Goal: Task Accomplishment & Management: Manage account settings

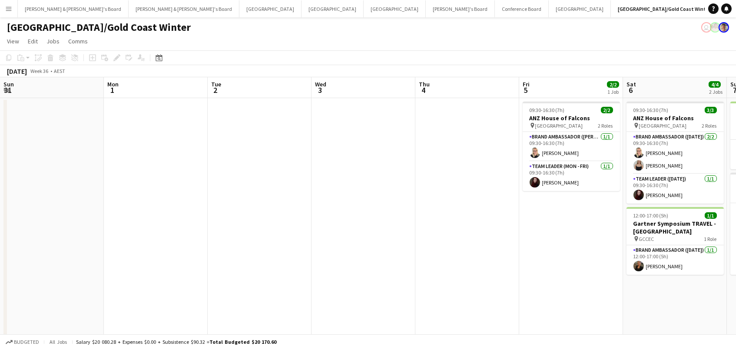
scroll to position [0, 420]
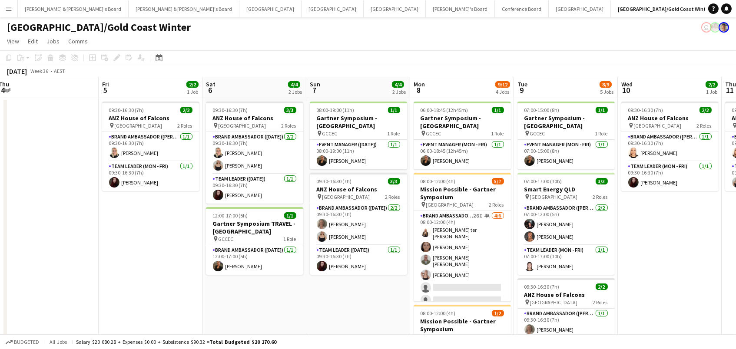
click at [5, 5] on app-icon "Menu" at bounding box center [8, 8] width 7 height 7
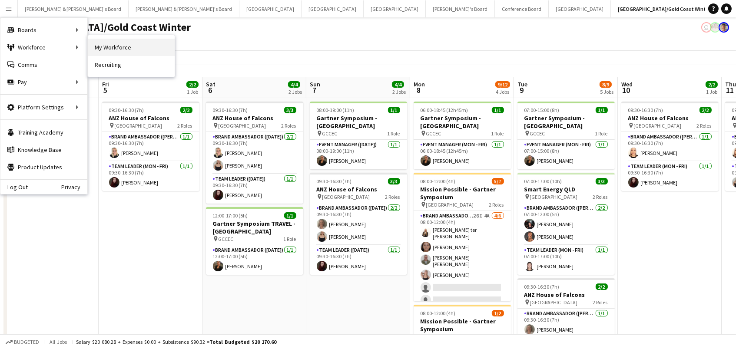
click at [99, 50] on link "My Workforce" at bounding box center [131, 47] width 87 height 17
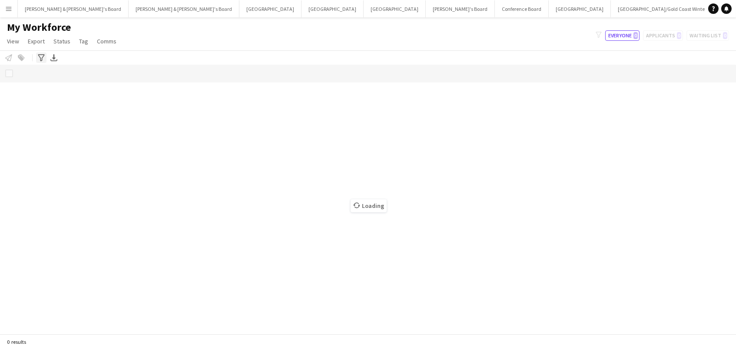
click at [41, 61] on div "Advanced filters" at bounding box center [41, 58] width 10 height 10
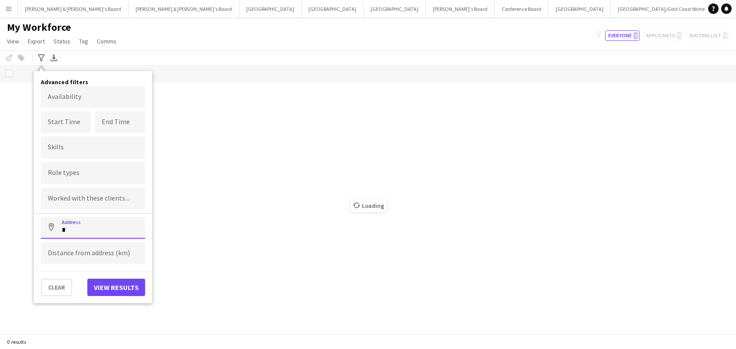
paste input "**********"
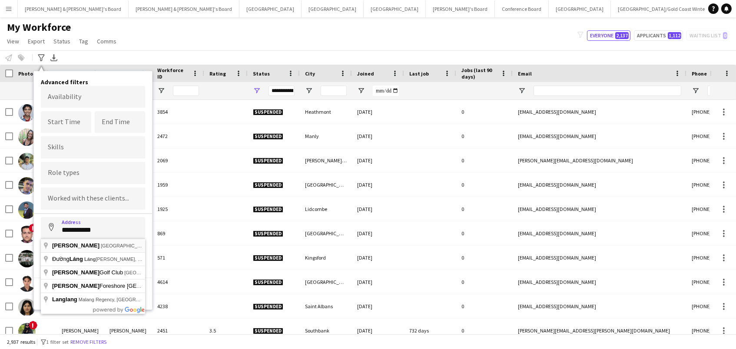
type input "**********"
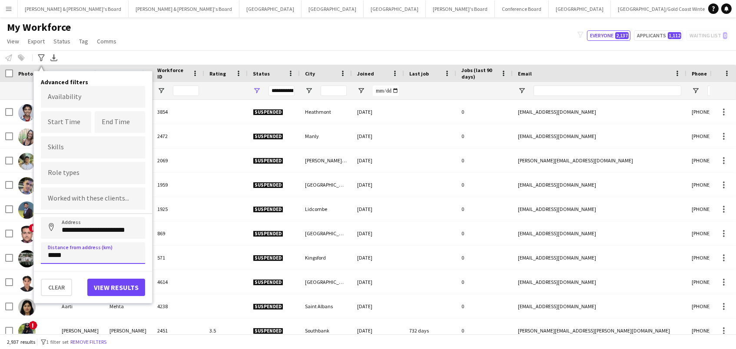
type input "******"
click at [51, 227] on button "Address" at bounding box center [51, 227] width 21 height 21
type input "***"
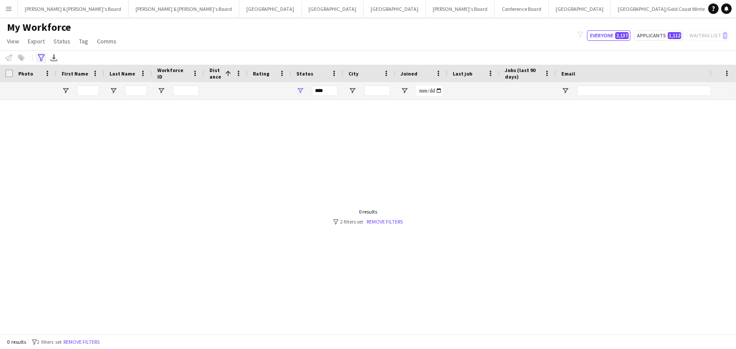
click at [38, 54] on icon at bounding box center [41, 57] width 7 height 7
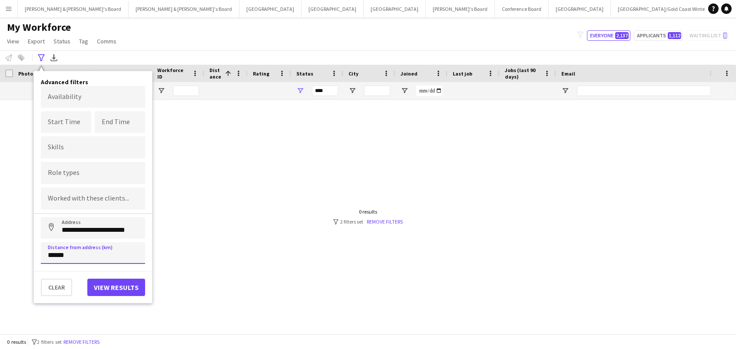
drag, startPoint x: 56, startPoint y: 257, endPoint x: 0, endPoint y: 243, distance: 58.2
click at [0, 243] on main "My Workforce View Views Default view New view Update view Delete view Edit name…" at bounding box center [368, 177] width 736 height 320
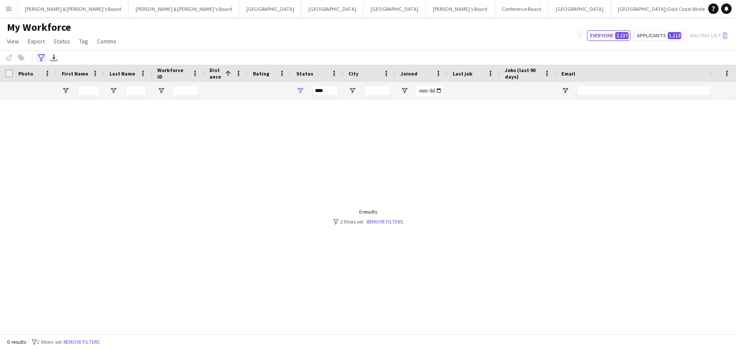
click at [41, 56] on icon "Advanced filters" at bounding box center [41, 57] width 7 height 7
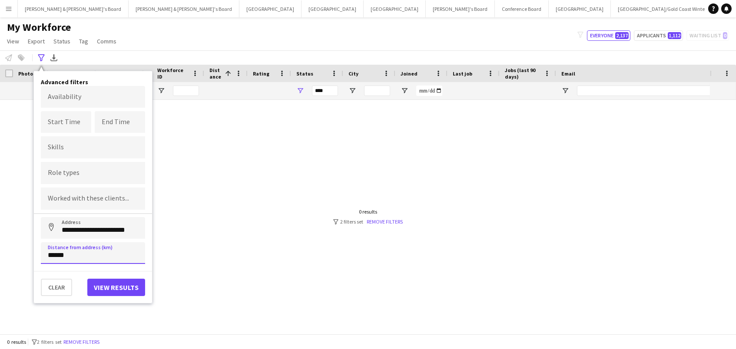
click at [51, 256] on input "******" at bounding box center [93, 253] width 104 height 22
type input "******"
click at [51, 227] on button "Address" at bounding box center [51, 227] width 21 height 21
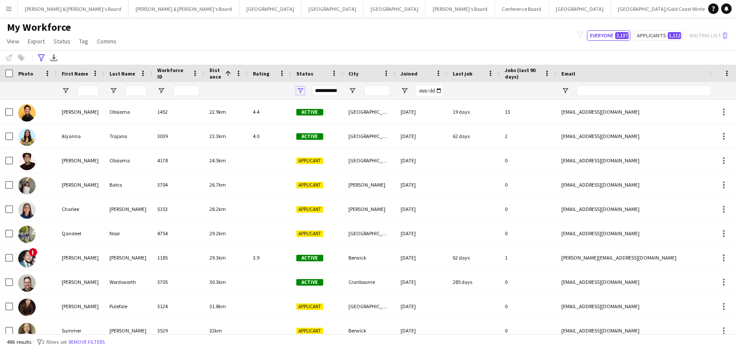
click at [299, 89] on span "Open Filter Menu" at bounding box center [300, 91] width 8 height 8
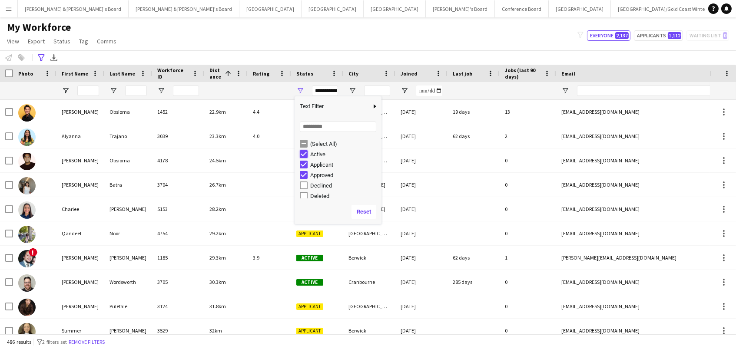
type input "**********"
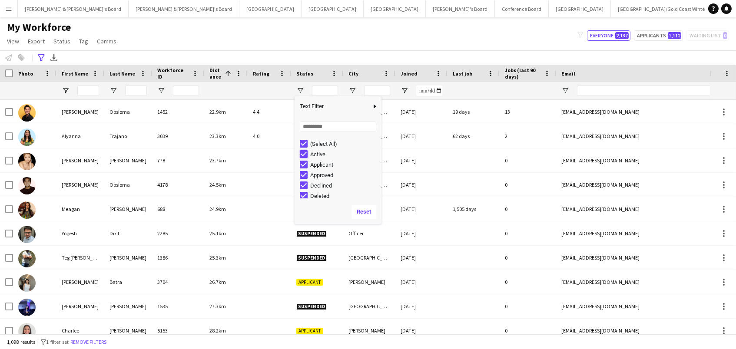
type input "**********"
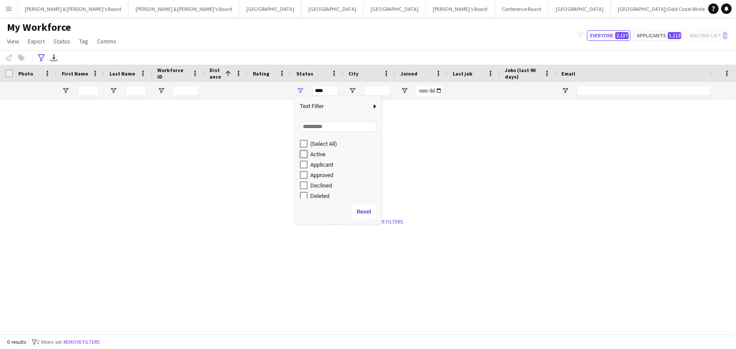
type input "**********"
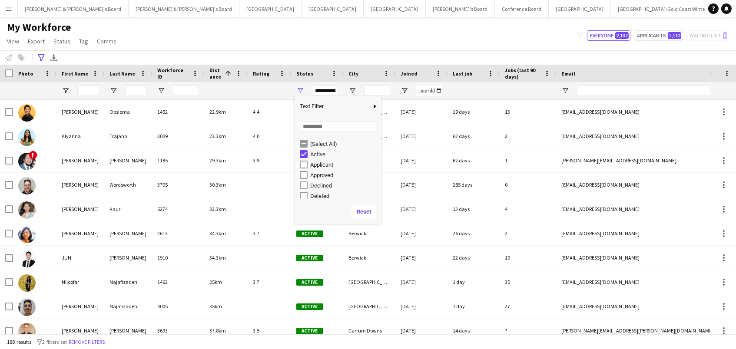
click at [267, 58] on div "**********" at bounding box center [368, 57] width 736 height 14
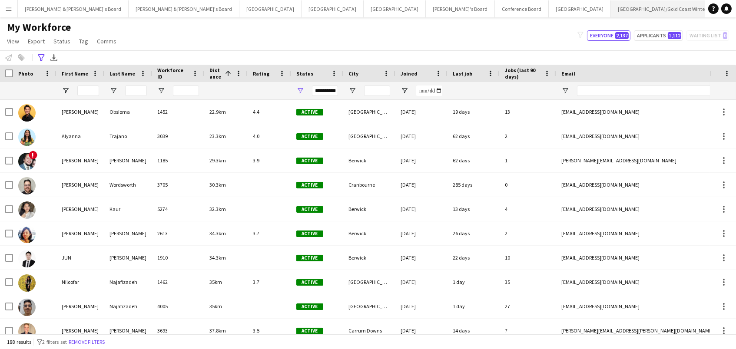
click at [610, 9] on button "[GEOGRAPHIC_DATA]/[GEOGRAPHIC_DATA] Winter Close" at bounding box center [661, 8] width 103 height 17
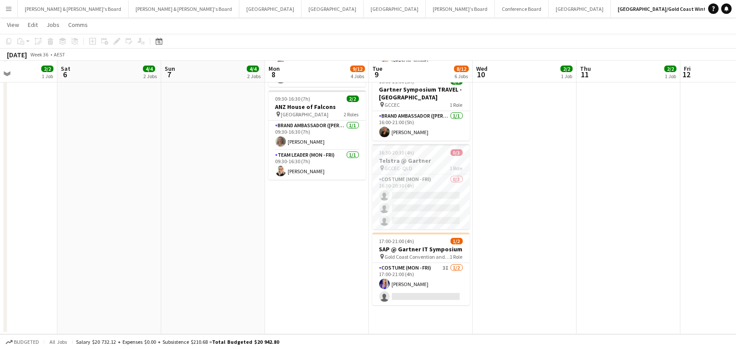
scroll to position [297, 0]
click at [434, 194] on app-card-role "Costume (Mon - Fri) 0/3 16:30-20:30 (4h) single-neutral-actions single-neutral-…" at bounding box center [420, 202] width 97 height 55
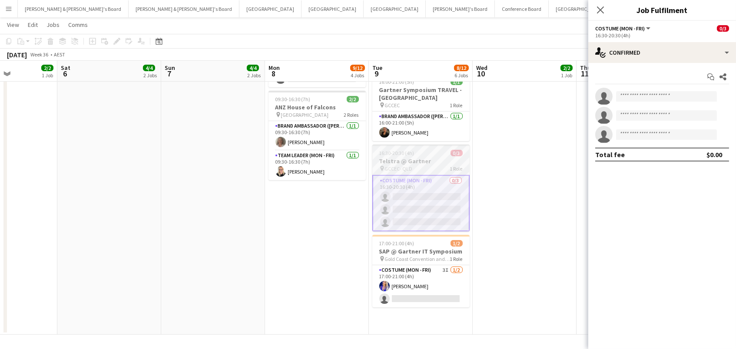
click at [418, 151] on div "16:30-20:30 (4h) 0/3" at bounding box center [420, 153] width 97 height 7
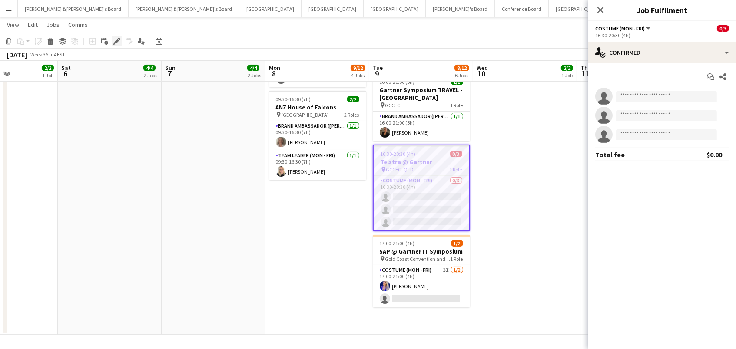
click at [116, 38] on icon "Edit" at bounding box center [116, 41] width 7 height 7
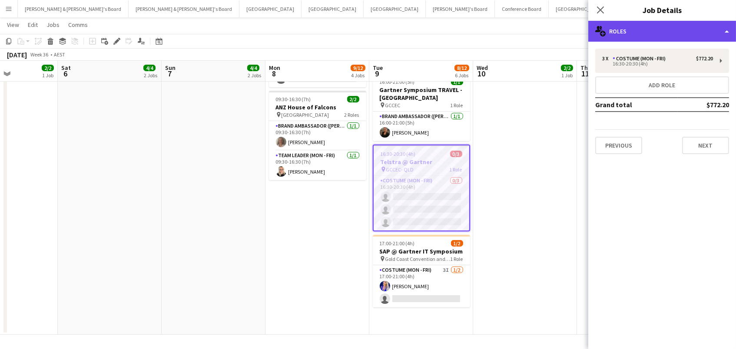
click at [652, 30] on div "multiple-users-add Roles" at bounding box center [662, 31] width 148 height 21
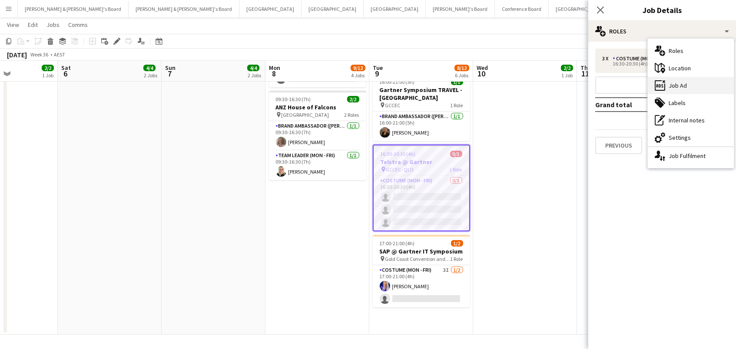
click at [681, 86] on div "ads-window Job Ad" at bounding box center [690, 85] width 86 height 17
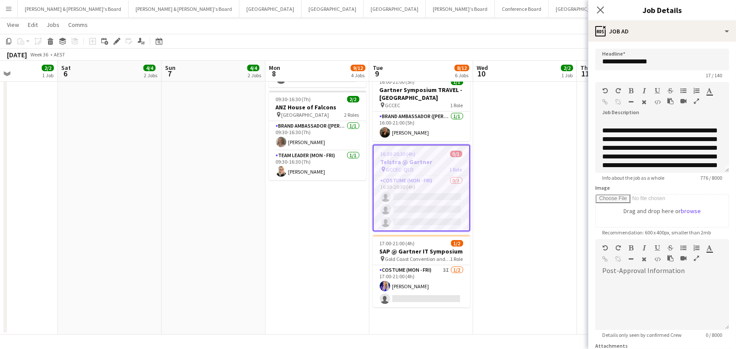
scroll to position [5, 0]
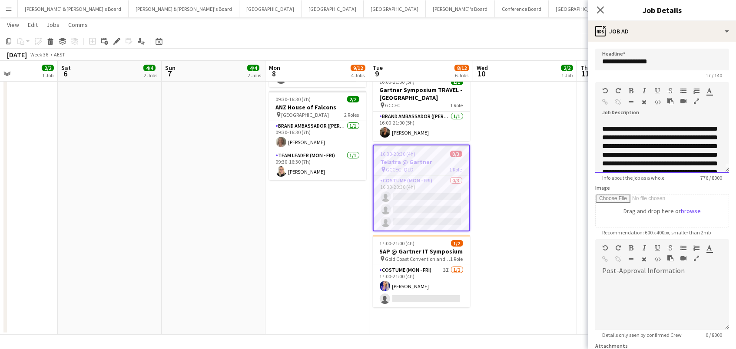
click at [603, 125] on div "**********" at bounding box center [662, 147] width 134 height 52
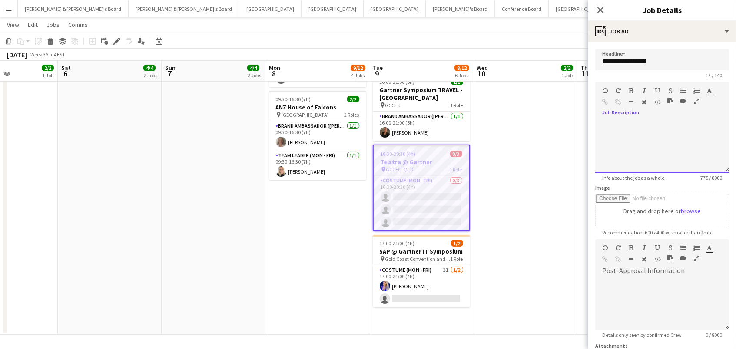
scroll to position [202, 0]
click at [724, 167] on div "**********" at bounding box center [662, 147] width 134 height 52
click at [541, 179] on app-date-cell "09:30-16:30 (7h) 2/2 ANZ House of Falcons pin Brisbane 2 Roles Brand Ambassador…" at bounding box center [525, 68] width 104 height 535
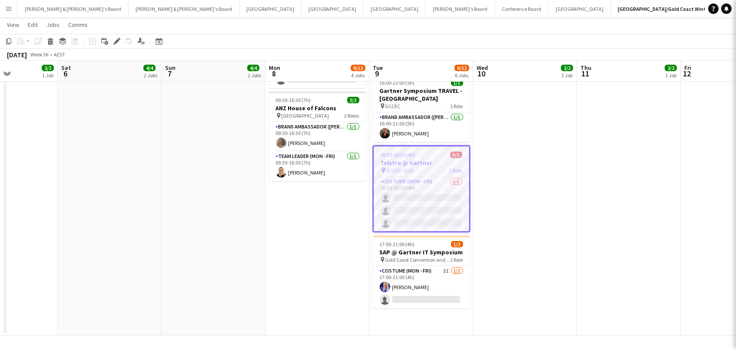
scroll to position [0, 253]
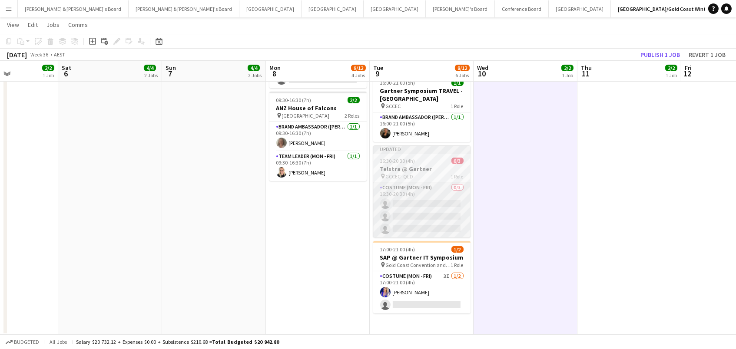
click at [408, 203] on app-card-role "Costume (Mon - Fri) 0/3 16:30-20:30 (4h) single-neutral-actions single-neutral-…" at bounding box center [421, 210] width 97 height 55
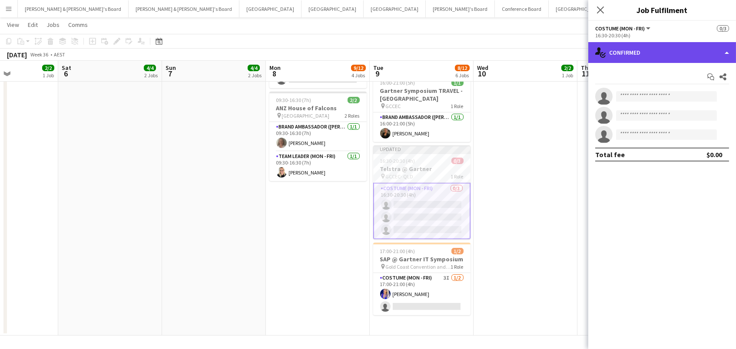
click at [678, 49] on div "single-neutral-actions-check-2 Confirmed" at bounding box center [662, 52] width 148 height 21
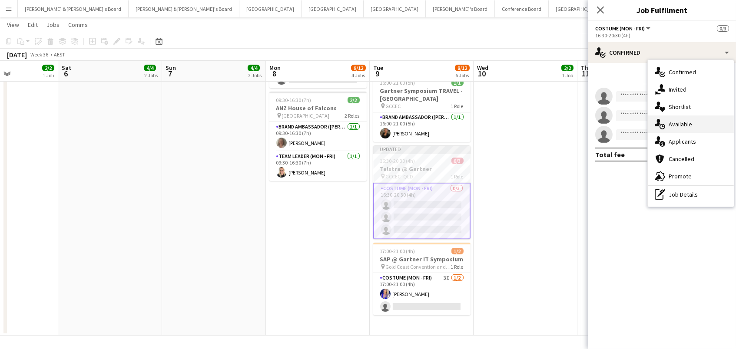
click at [683, 121] on div "single-neutral-actions-upload Available" at bounding box center [690, 123] width 86 height 17
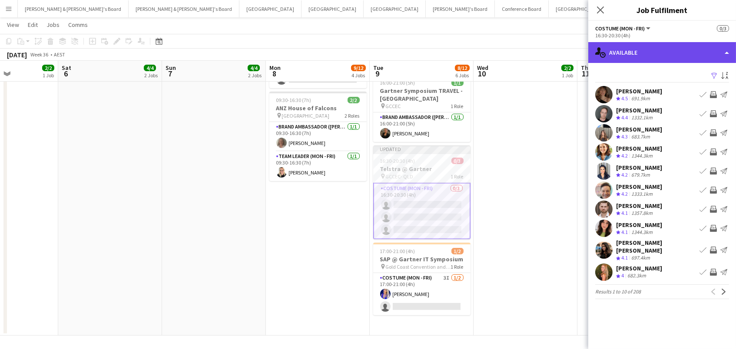
click at [676, 56] on div "single-neutral-actions-upload Available" at bounding box center [662, 52] width 148 height 21
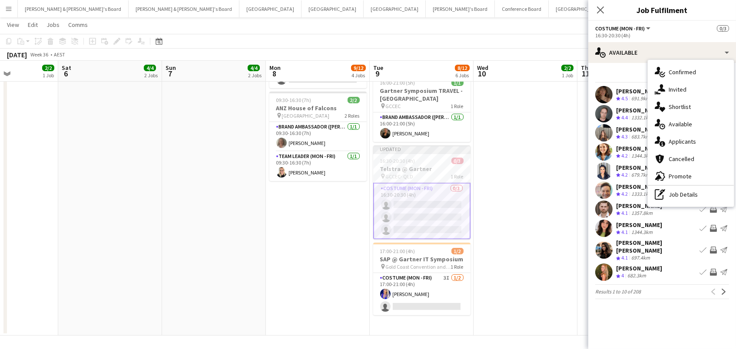
click at [630, 70] on div "Filter Sort asc" at bounding box center [662, 76] width 134 height 13
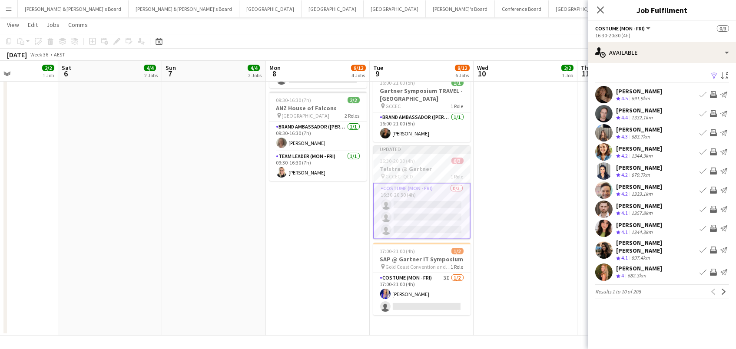
click at [711, 78] on app-icon "Filter" at bounding box center [713, 76] width 7 height 8
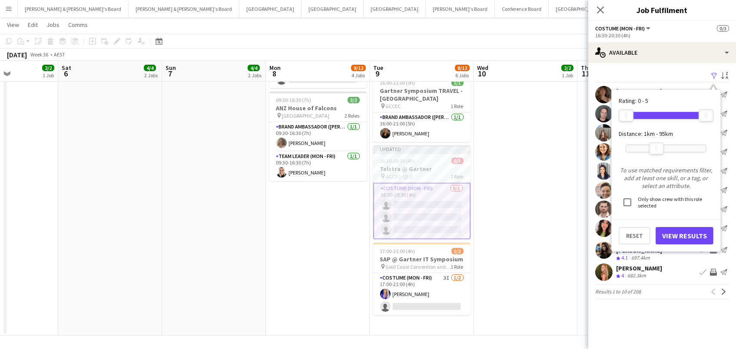
click at [656, 145] on div at bounding box center [666, 148] width 80 height 7
click at [672, 236] on button "View Results" at bounding box center [684, 235] width 58 height 17
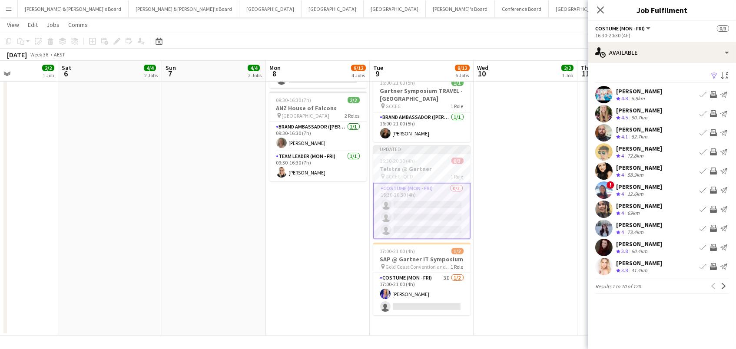
click at [713, 112] on app-icon "Invite crew" at bounding box center [712, 113] width 7 height 7
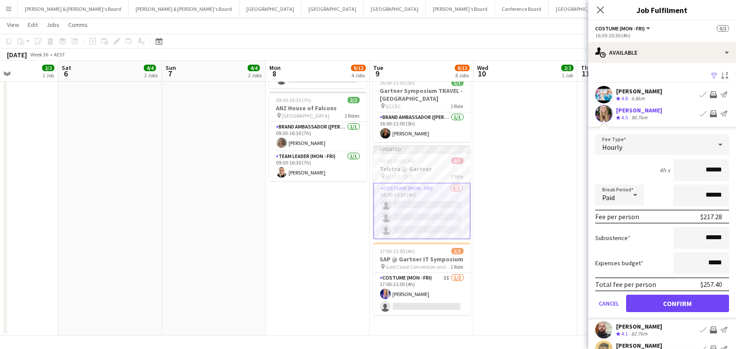
click at [677, 302] on button "Confirm" at bounding box center [677, 303] width 103 height 17
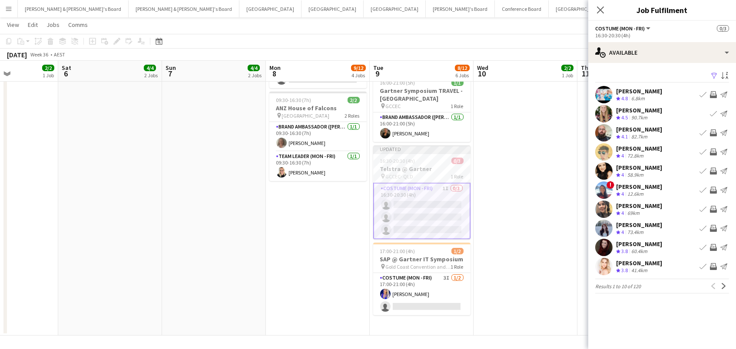
click at [711, 93] on app-icon "Invite crew" at bounding box center [712, 94] width 7 height 7
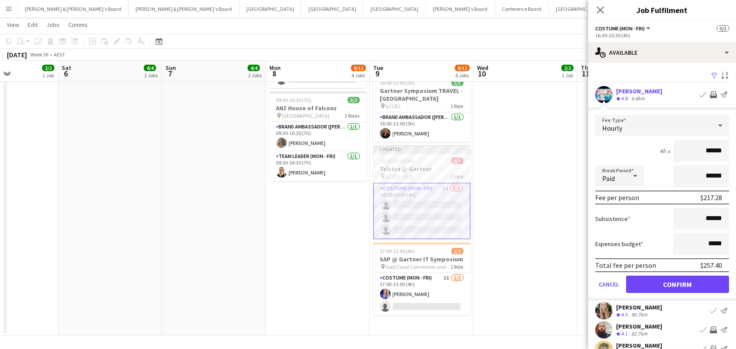
click at [677, 283] on button "Confirm" at bounding box center [677, 284] width 103 height 17
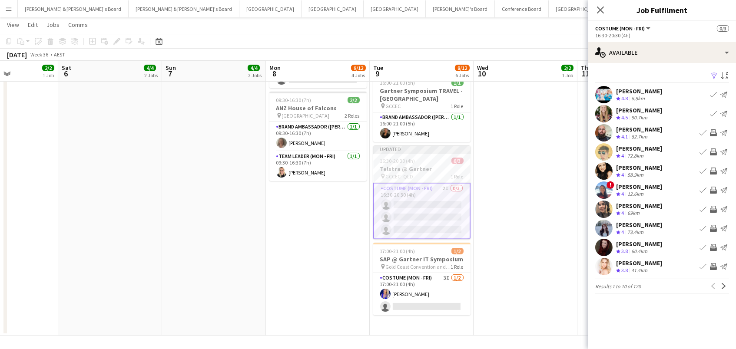
click at [711, 149] on app-icon "Invite crew" at bounding box center [712, 151] width 7 height 7
click at [714, 245] on app-icon "Invite crew" at bounding box center [712, 247] width 7 height 7
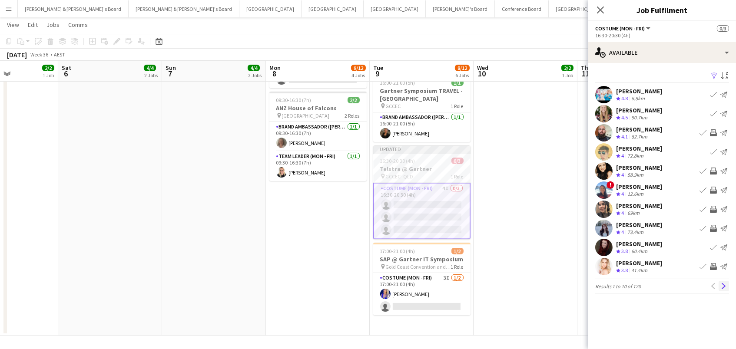
click at [724, 284] on app-icon "Next" at bounding box center [723, 286] width 6 height 6
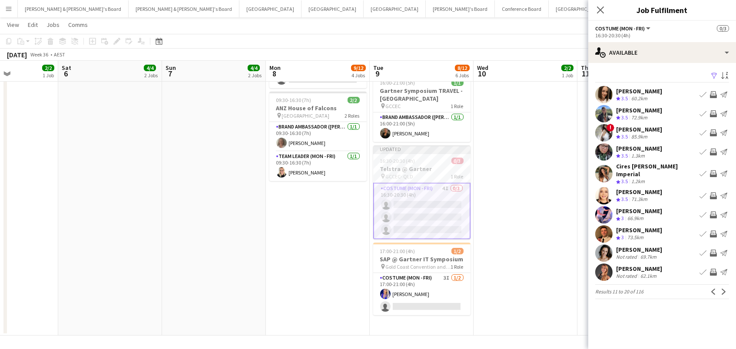
click at [714, 250] on app-icon "Invite crew" at bounding box center [712, 253] width 7 height 7
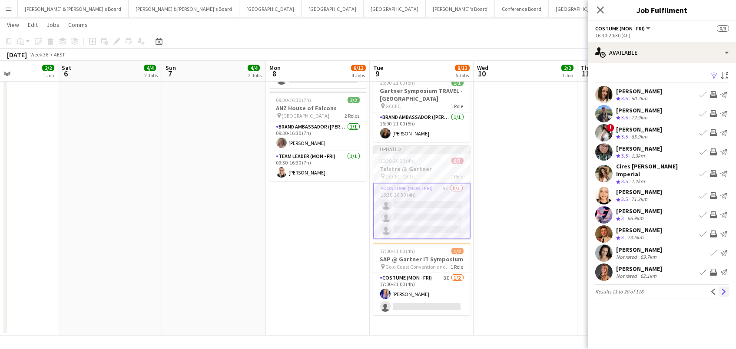
click at [725, 292] on app-icon "Next" at bounding box center [723, 292] width 6 height 6
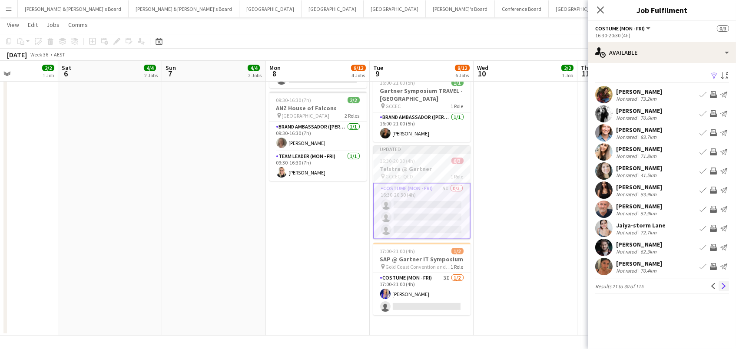
click at [724, 284] on app-icon "Next" at bounding box center [723, 286] width 6 height 6
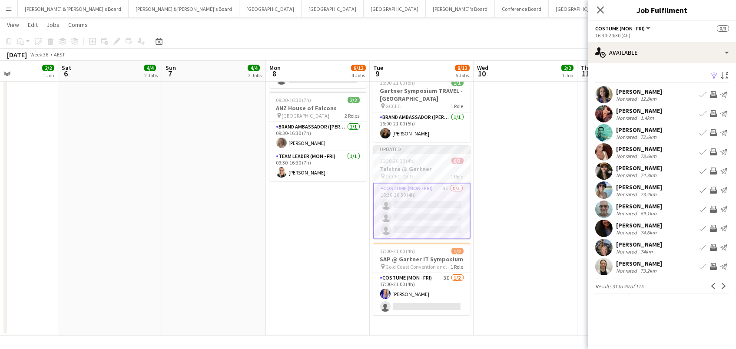
click at [724, 284] on app-icon "Next" at bounding box center [723, 286] width 6 height 6
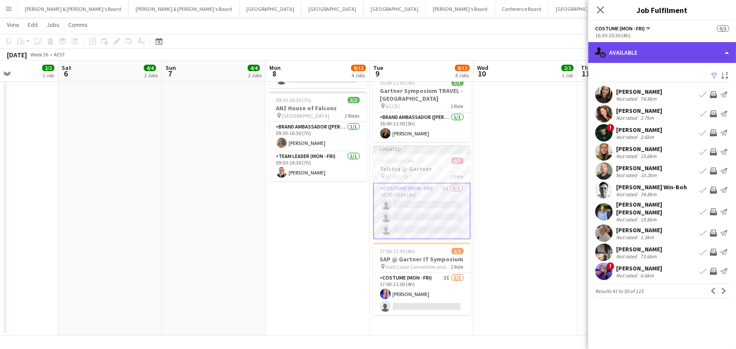
click at [650, 52] on div "single-neutral-actions-upload Available" at bounding box center [662, 52] width 148 height 21
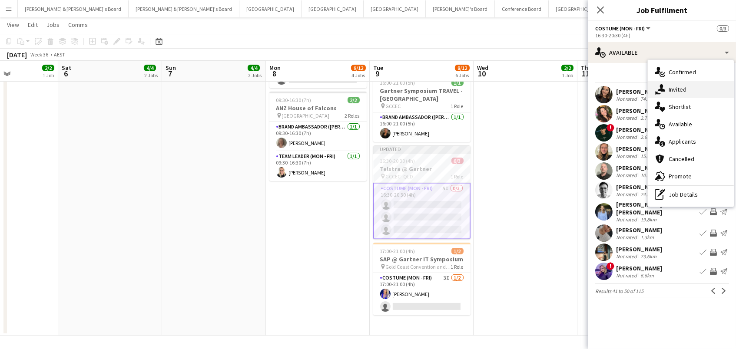
click at [659, 89] on icon at bounding box center [660, 87] width 7 height 7
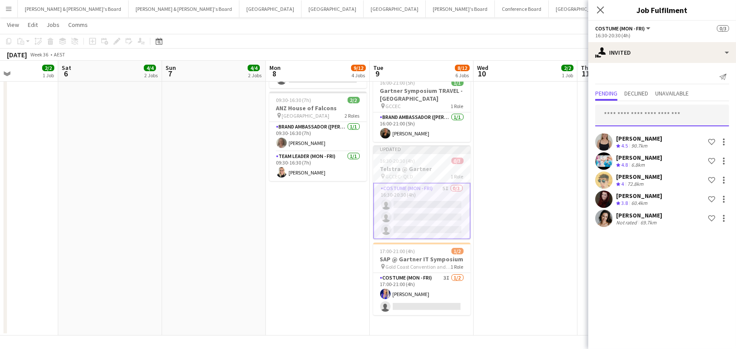
click at [612, 111] on input "text" at bounding box center [662, 116] width 134 height 22
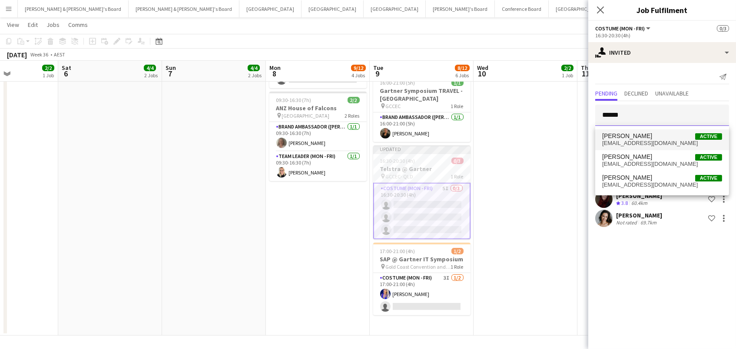
type input "******"
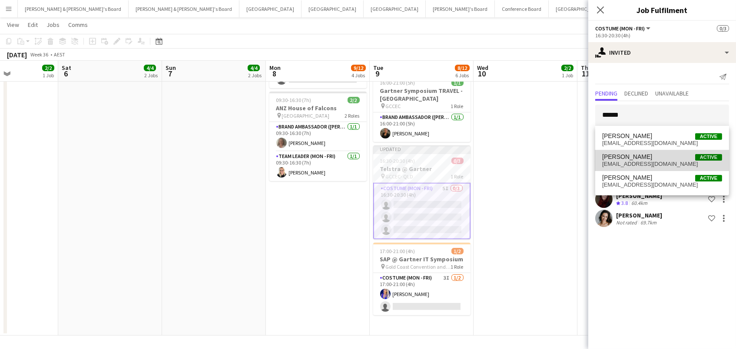
drag, startPoint x: 632, startPoint y: 132, endPoint x: 625, endPoint y: 166, distance: 35.0
click at [625, 166] on span "[EMAIL_ADDRESS][DOMAIN_NAME]" at bounding box center [662, 164] width 120 height 7
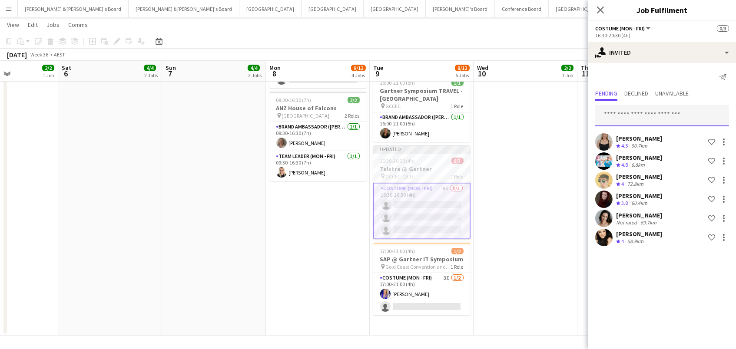
click at [633, 121] on input "text" at bounding box center [662, 116] width 134 height 22
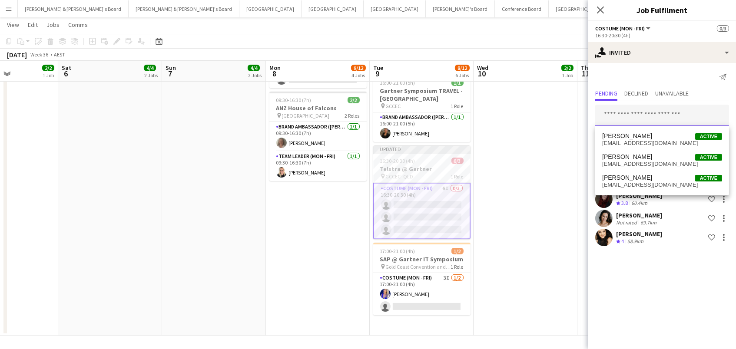
type input "*"
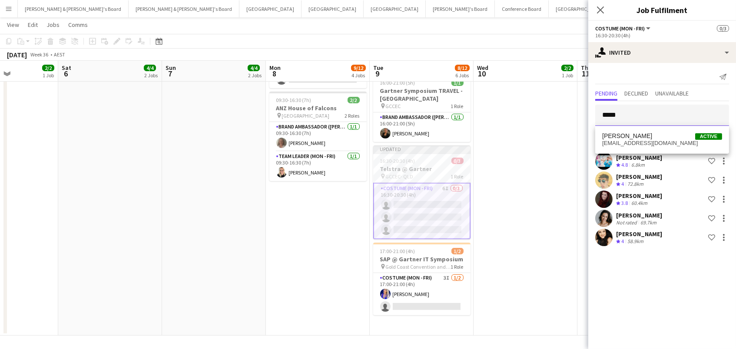
type input "*****"
drag, startPoint x: 634, startPoint y: 121, endPoint x: 650, endPoint y: 139, distance: 23.7
click at [650, 139] on span "[PERSON_NAME] Active" at bounding box center [662, 135] width 120 height 7
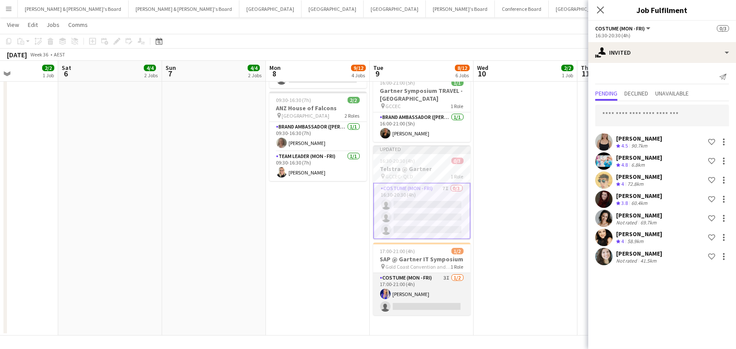
click at [410, 295] on app-card-role "Costume (Mon - Fri) 3I [DATE] 17:00-21:00 (4h) [PERSON_NAME] single-neutral-act…" at bounding box center [421, 294] width 97 height 42
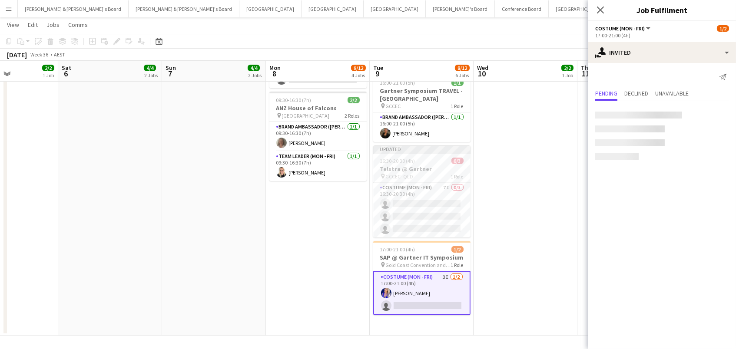
scroll to position [0, 253]
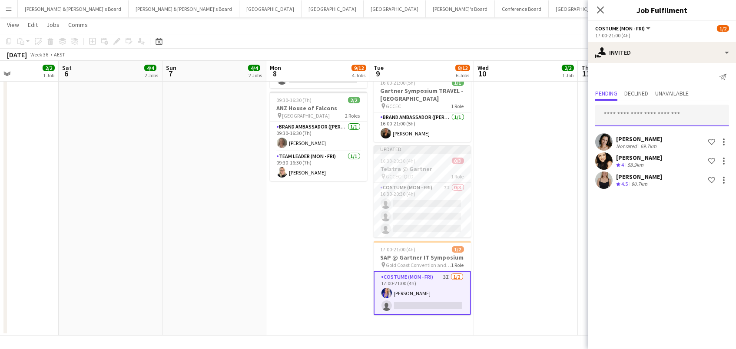
click at [630, 113] on input "text" at bounding box center [662, 116] width 134 height 22
type input "*****"
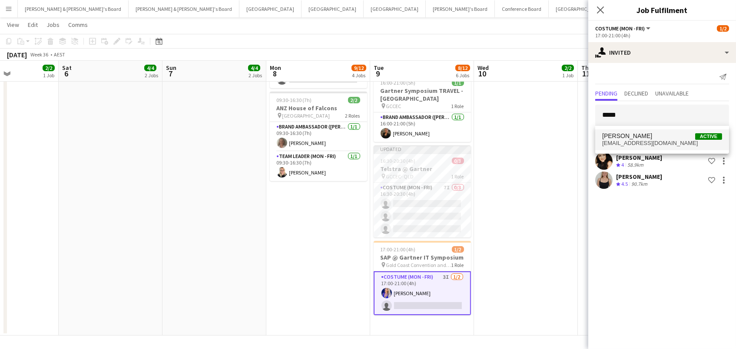
drag, startPoint x: 637, startPoint y: 118, endPoint x: 659, endPoint y: 147, distance: 36.0
click at [659, 147] on span "[EMAIL_ADDRESS][DOMAIN_NAME]" at bounding box center [662, 143] width 120 height 7
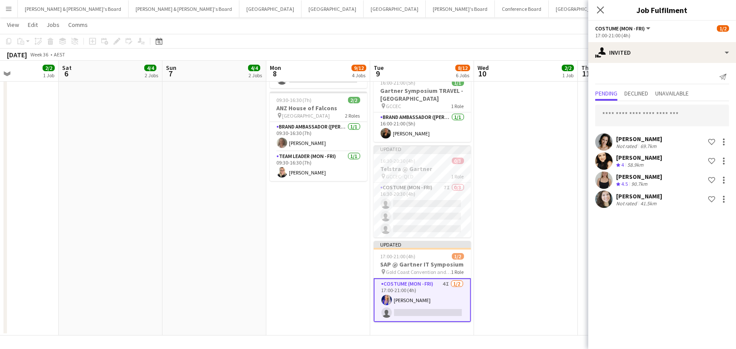
click at [534, 137] on app-date-cell "09:30-16:30 (7h) 2/2 ANZ House of Falcons pin Brisbane 2 Roles Brand Ambassador…" at bounding box center [526, 68] width 104 height 535
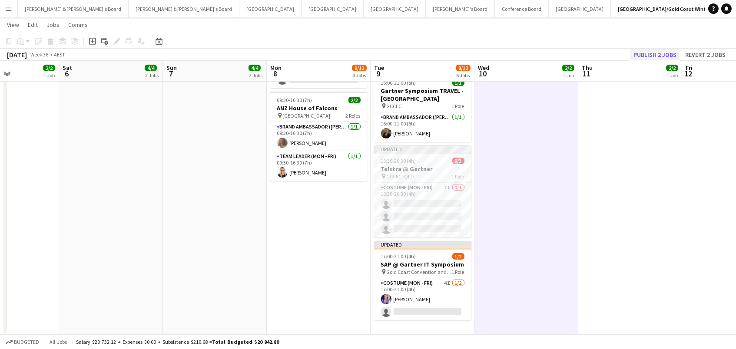
click at [652, 53] on button "Publish 2 jobs" at bounding box center [655, 54] width 50 height 11
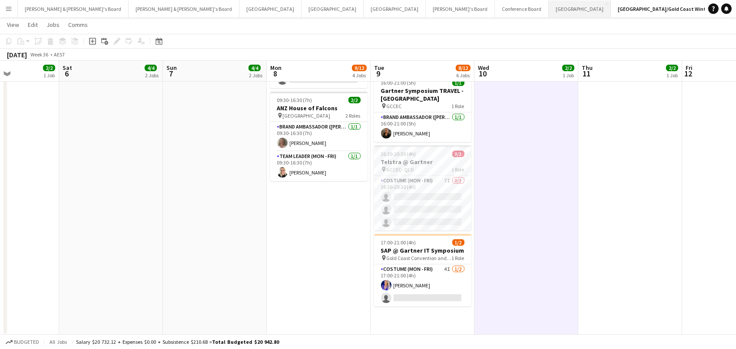
click at [548, 5] on button "Sydney Close" at bounding box center [579, 8] width 62 height 17
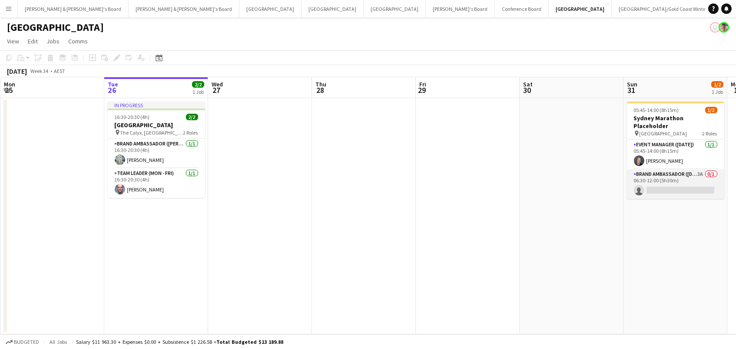
scroll to position [0, 207]
click at [646, 183] on app-card-role "Brand Ambassador ([DATE]) 3A 0/1 06:30-12:00 (5h30m) single-neutral-actions" at bounding box center [675, 184] width 97 height 30
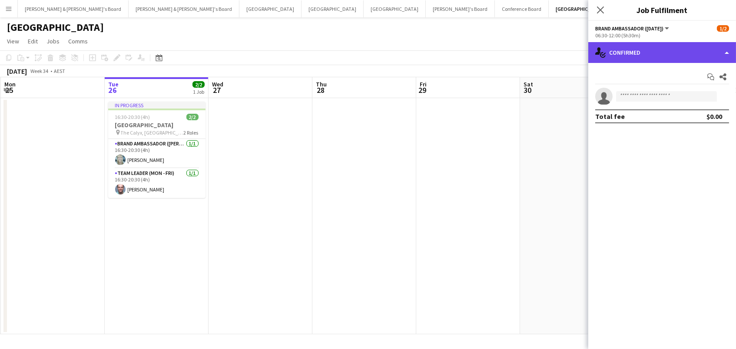
click at [642, 58] on div "single-neutral-actions-check-2 Confirmed" at bounding box center [662, 52] width 148 height 21
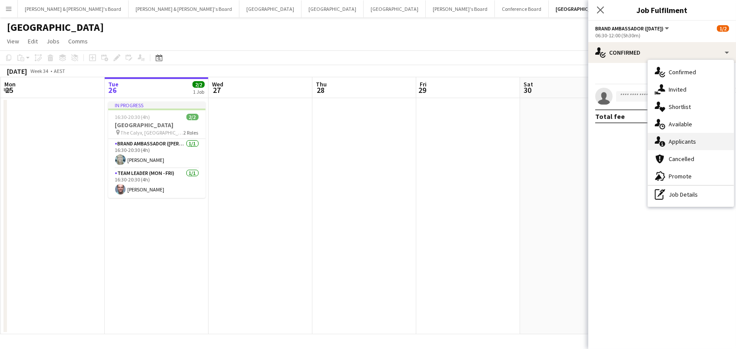
click at [682, 142] on div "single-neutral-actions-information Applicants" at bounding box center [690, 141] width 86 height 17
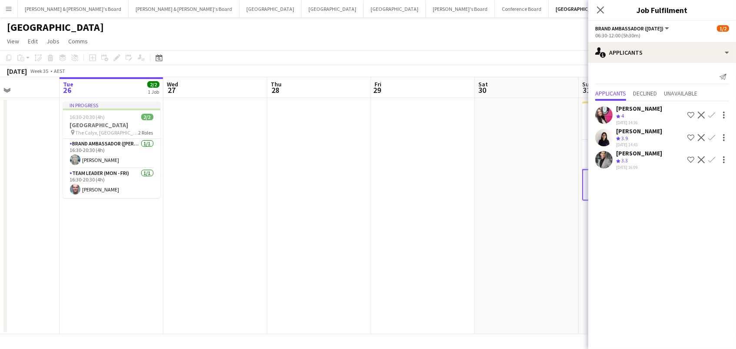
scroll to position [0, 252]
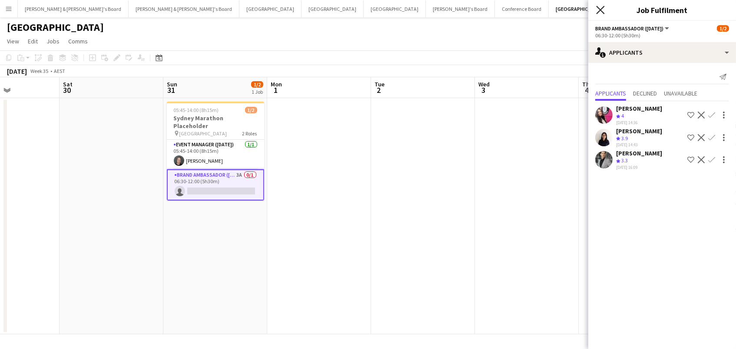
click at [597, 7] on icon "Close pop-in" at bounding box center [600, 10] width 8 height 8
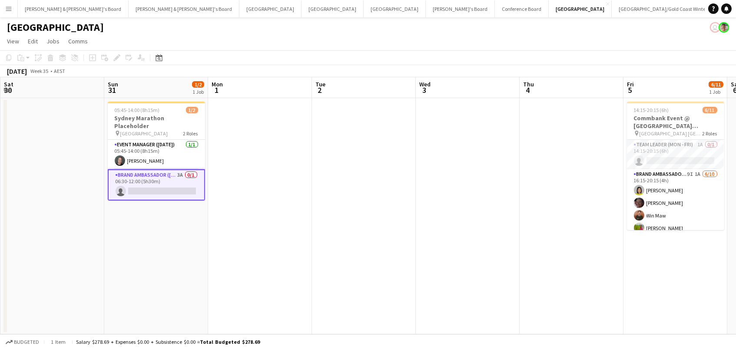
scroll to position [0, 351]
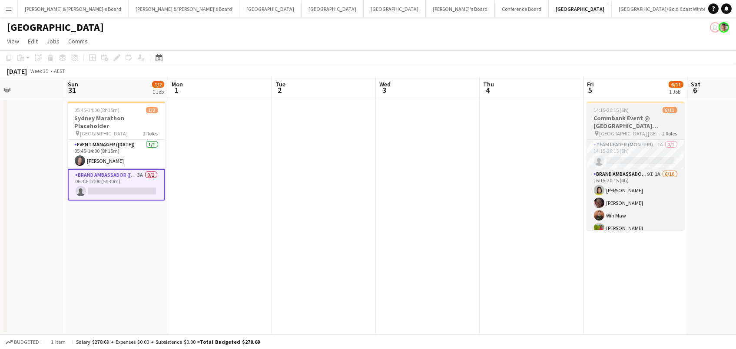
click at [629, 114] on h3 "Commbank Event @ [GEOGRAPHIC_DATA] [GEOGRAPHIC_DATA]" at bounding box center [635, 122] width 97 height 16
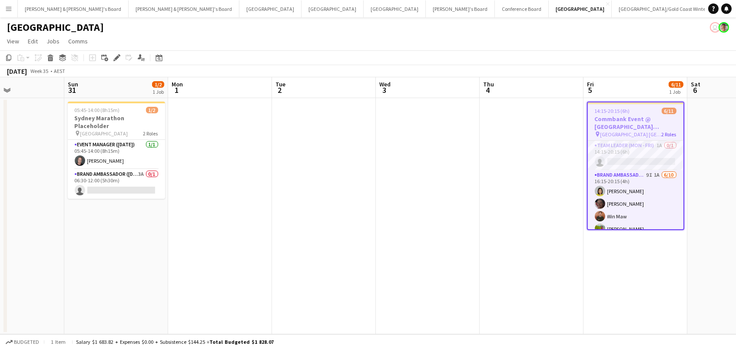
scroll to position [0, 350]
click at [113, 57] on icon "Edit" at bounding box center [116, 57] width 7 height 7
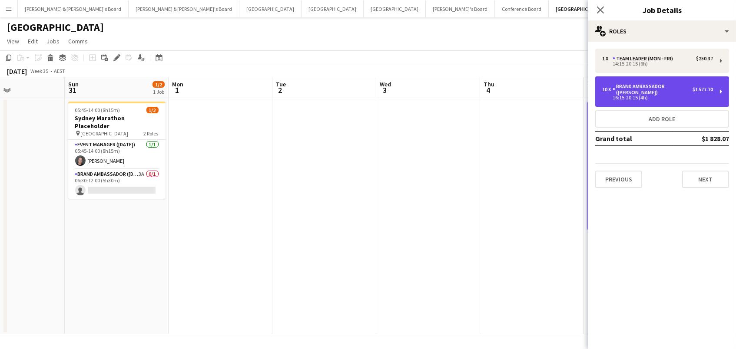
click at [624, 93] on div "Brand Ambassador ([PERSON_NAME])" at bounding box center [652, 89] width 80 height 12
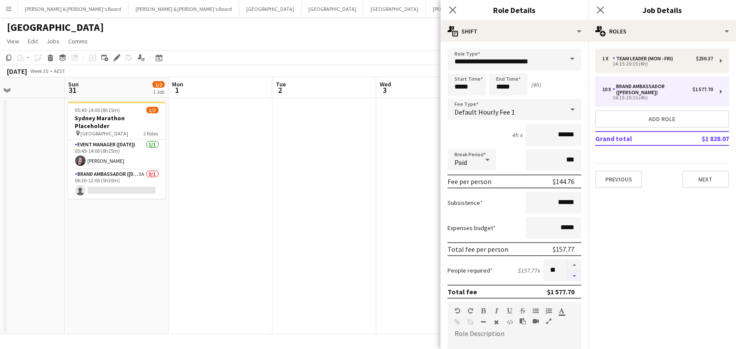
click at [575, 274] on button "button" at bounding box center [574, 276] width 14 height 11
click at [574, 266] on button "button" at bounding box center [574, 265] width 14 height 11
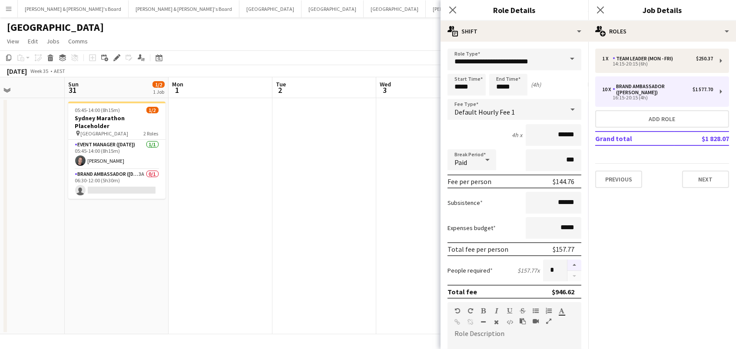
type input "*"
click at [351, 254] on app-date-cell at bounding box center [324, 216] width 104 height 236
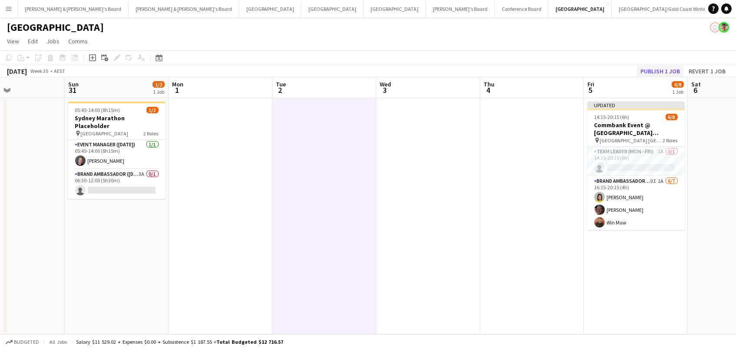
click at [658, 67] on button "Publish 1 job" at bounding box center [660, 71] width 46 height 11
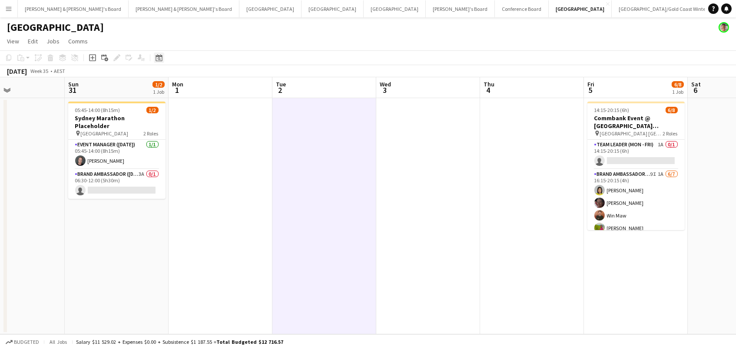
click at [155, 56] on icon "Date picker" at bounding box center [158, 57] width 7 height 7
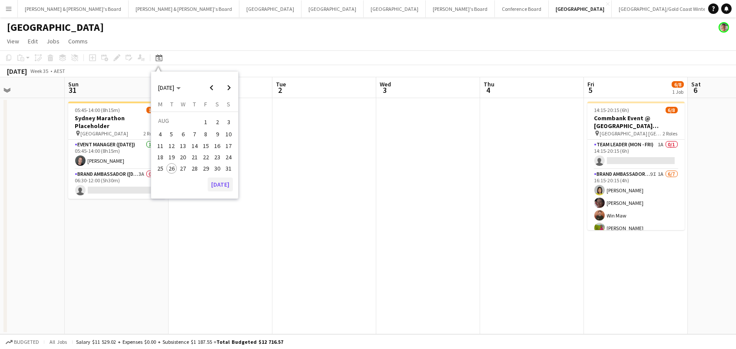
click at [226, 181] on button "[DATE]" at bounding box center [220, 185] width 25 height 14
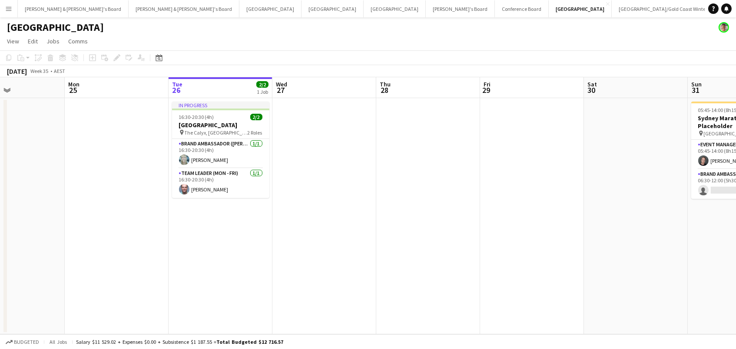
scroll to position [0, 297]
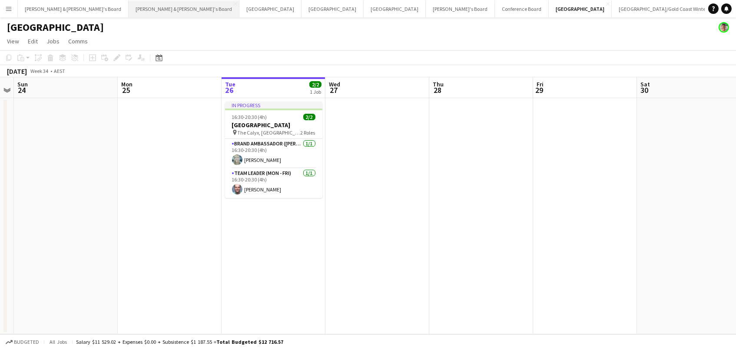
click at [129, 12] on button "[PERSON_NAME] & [PERSON_NAME]'s Board Close" at bounding box center [184, 8] width 111 height 17
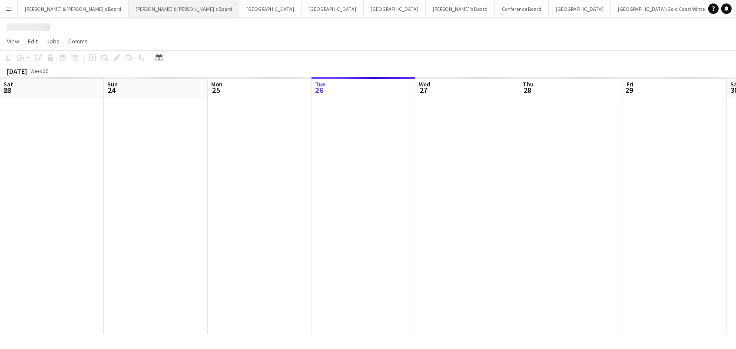
scroll to position [0, 207]
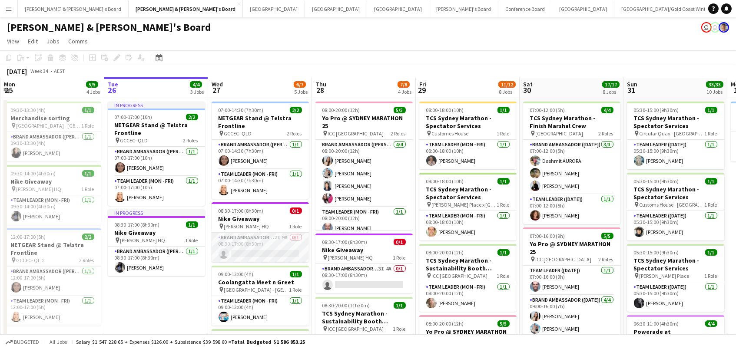
click at [237, 260] on app-card-role "Brand Ambassador (Mon - Fri) 2I 9A 0/1 08:30-17:00 (8h30m) single-neutral-actio…" at bounding box center [259, 248] width 97 height 30
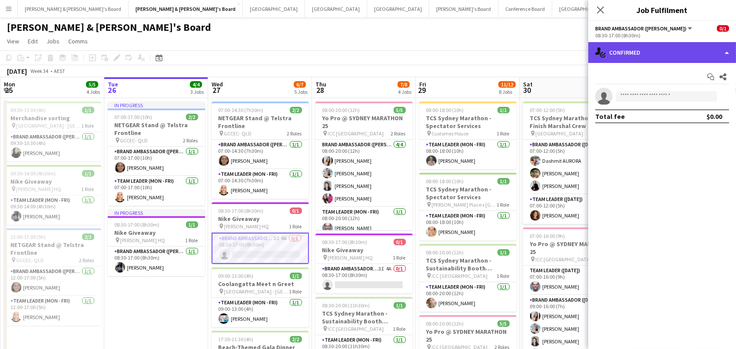
click at [632, 57] on div "single-neutral-actions-check-2 Confirmed" at bounding box center [662, 52] width 148 height 21
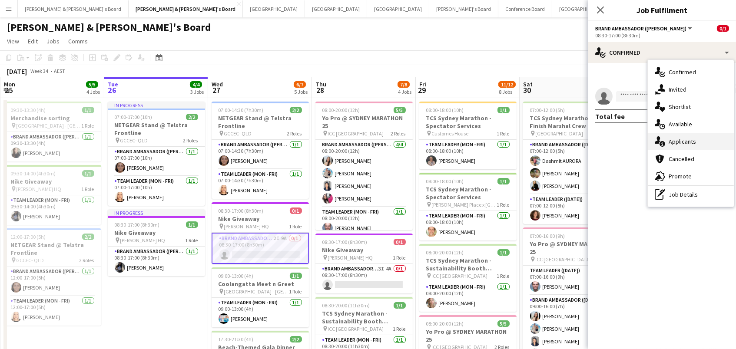
click at [671, 142] on div "single-neutral-actions-information Applicants" at bounding box center [690, 141] width 86 height 17
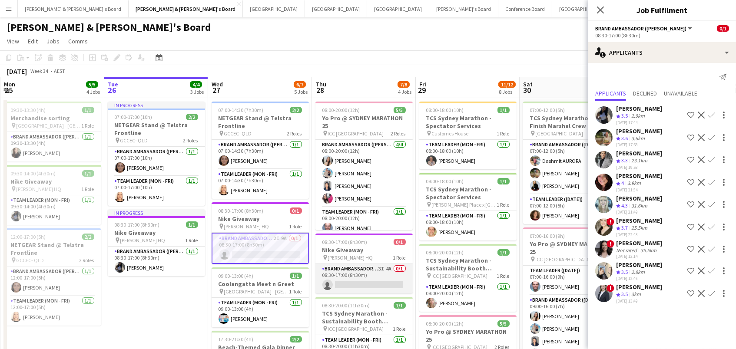
click at [393, 277] on app-card-role "Brand Ambassador (Mon - Fri) 3I 4A 0/1 08:30-17:00 (8h30m) single-neutral-actio…" at bounding box center [363, 279] width 97 height 30
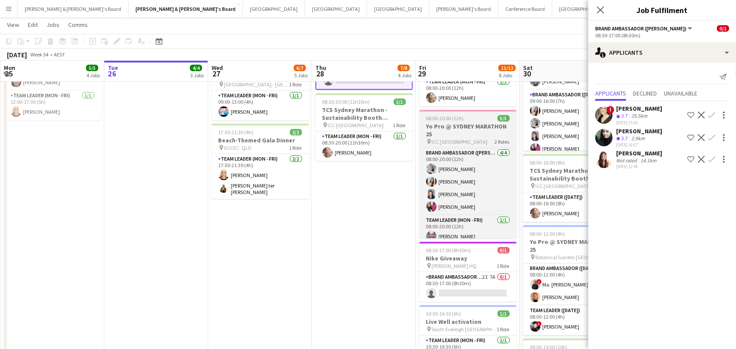
scroll to position [212, 0]
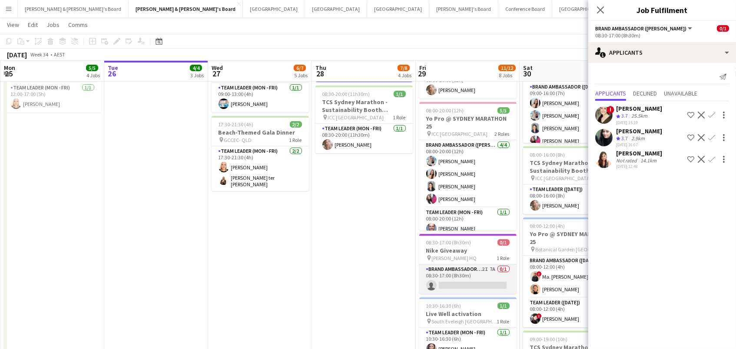
click at [445, 276] on app-card-role "Brand Ambassador (Mon - Fri) 2I 7A 0/1 08:30-17:00 (8h30m) single-neutral-actio…" at bounding box center [467, 279] width 97 height 30
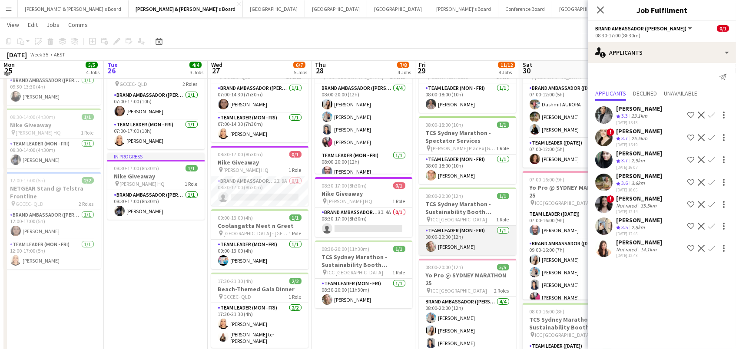
scroll to position [56, 0]
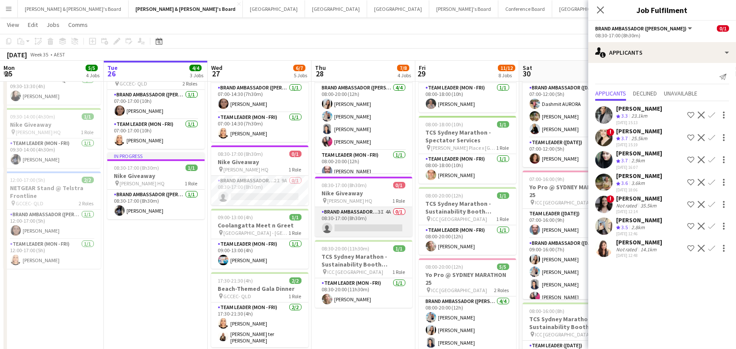
click at [374, 228] on app-card-role "Brand Ambassador (Mon - Fri) 3I 4A 0/1 08:30-17:00 (8h30m) single-neutral-actio…" at bounding box center [363, 222] width 97 height 30
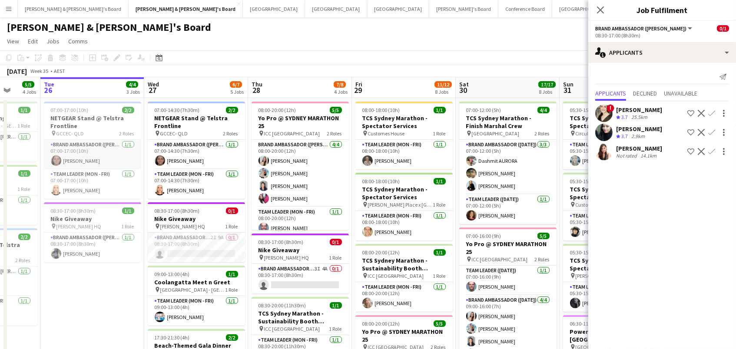
scroll to position [0, 325]
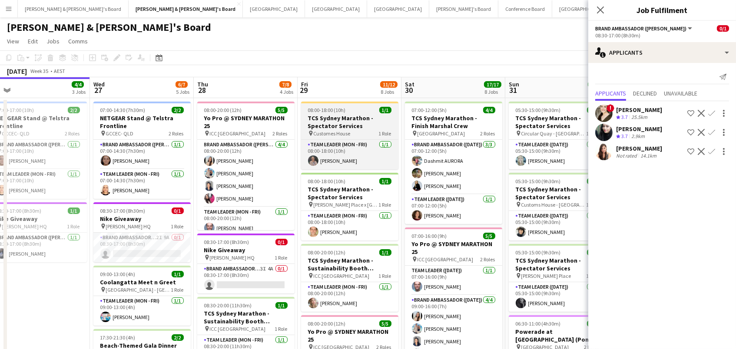
click at [330, 117] on h3 "TCS Sydney Marathon - Spectator Services" at bounding box center [349, 122] width 97 height 16
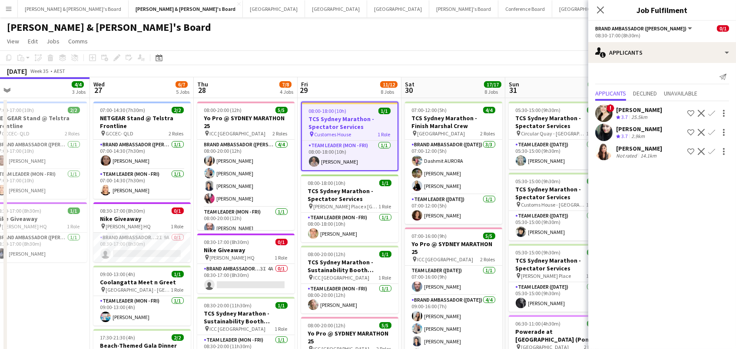
scroll to position [0, 325]
click at [115, 59] on icon at bounding box center [116, 58] width 5 height 5
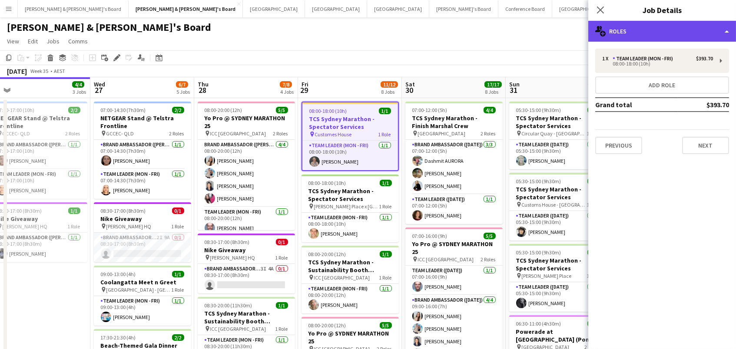
click at [623, 33] on div "multiple-users-add Roles" at bounding box center [662, 31] width 148 height 21
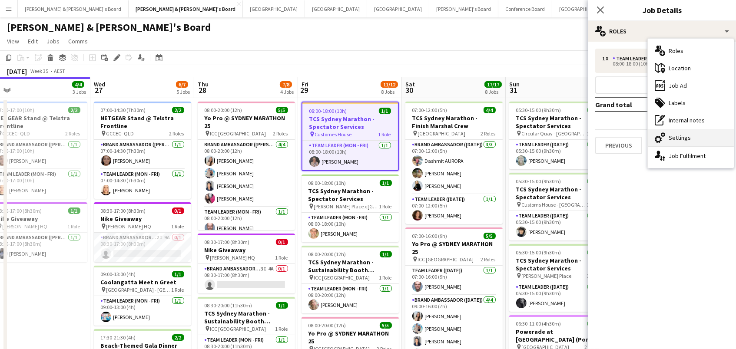
click at [681, 139] on div "cog-double-3 Settings" at bounding box center [690, 137] width 86 height 17
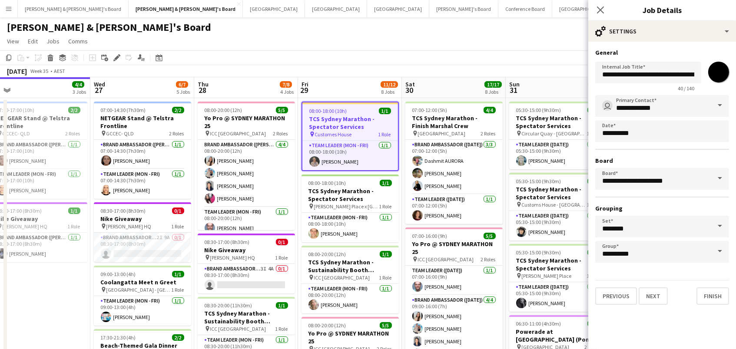
click at [713, 77] on input "*******" at bounding box center [718, 71] width 31 height 31
type input "*******"
click at [544, 36] on app-page-menu "View Day view expanded Day view collapsed Month view Date picker Jump to [DATE]…" at bounding box center [368, 42] width 736 height 16
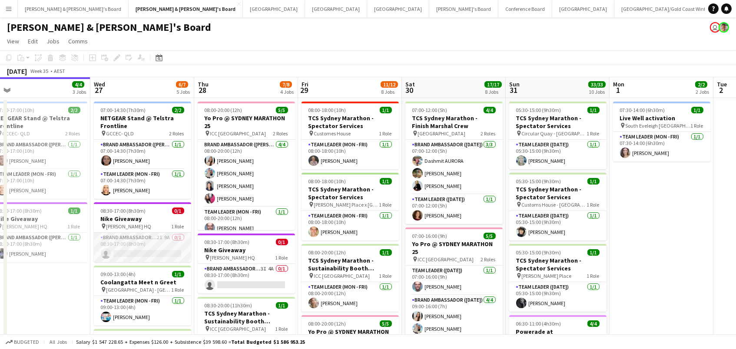
click at [144, 251] on app-card-role "Brand Ambassador (Mon - Fri) 2I 9A 0/1 08:30-17:00 (8h30m) single-neutral-actio…" at bounding box center [142, 248] width 97 height 30
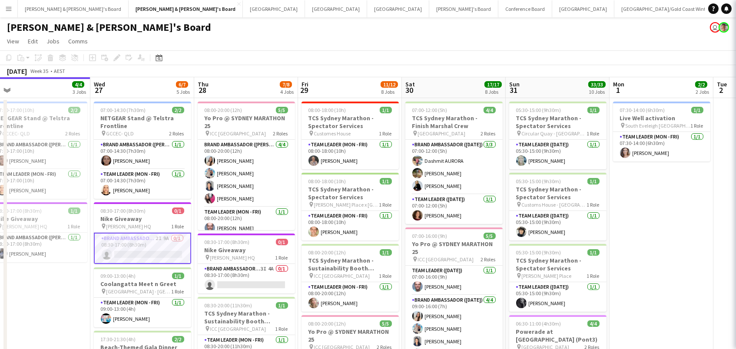
scroll to position [0, 324]
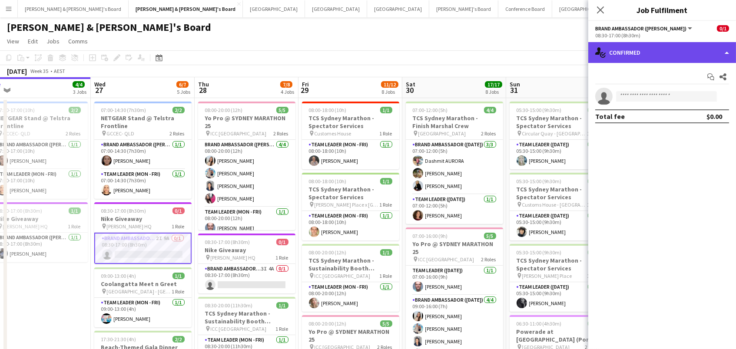
click at [676, 51] on div "single-neutral-actions-check-2 Confirmed" at bounding box center [662, 52] width 148 height 21
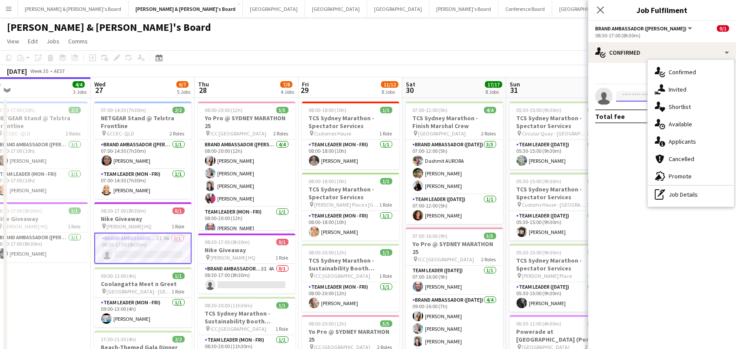
click at [633, 95] on input at bounding box center [666, 96] width 101 height 10
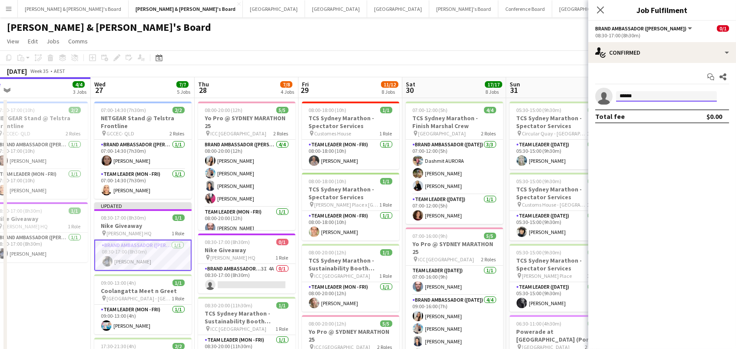
type input "*******"
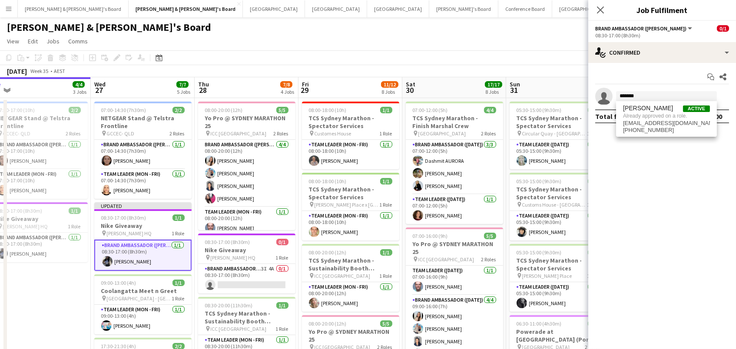
drag, startPoint x: 627, startPoint y: 96, endPoint x: 533, endPoint y: 39, distance: 109.9
click at [533, 39] on app-page-menu "View Day view expanded Day view collapsed Month view Date picker Jump to [DATE]…" at bounding box center [368, 42] width 736 height 16
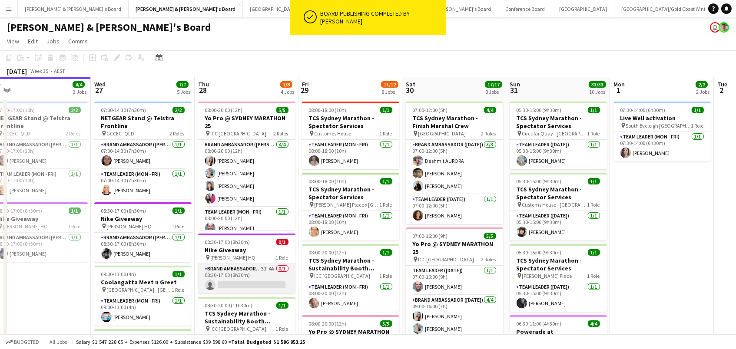
scroll to position [0, 323]
click at [278, 276] on app-card-role "Brand Ambassador (Mon - Fri) 3I 4A 0/1 08:30-17:00 (8h30m) single-neutral-actio…" at bounding box center [247, 279] width 97 height 30
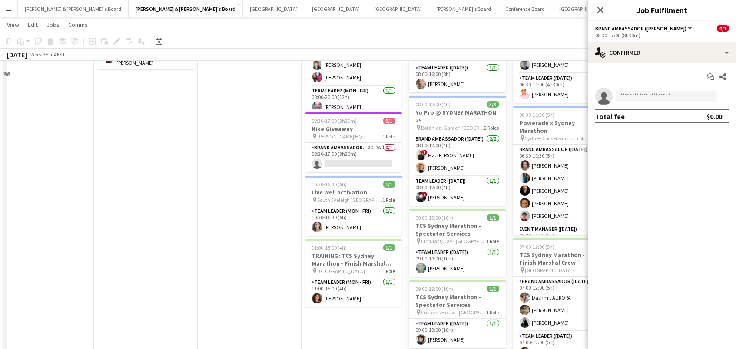
scroll to position [154, 0]
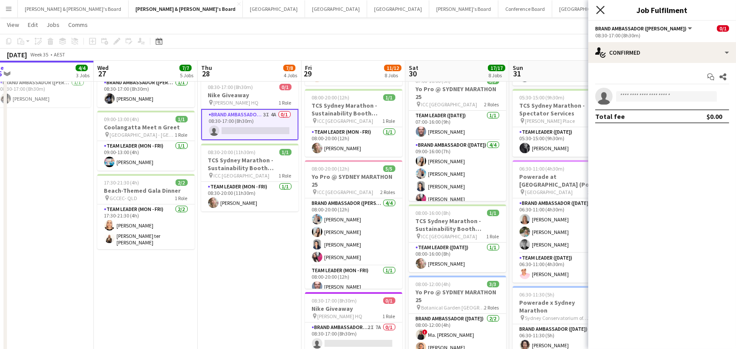
click at [601, 10] on icon "Close pop-in" at bounding box center [600, 10] width 8 height 8
